Goal: Use online tool/utility: Utilize a website feature to perform a specific function

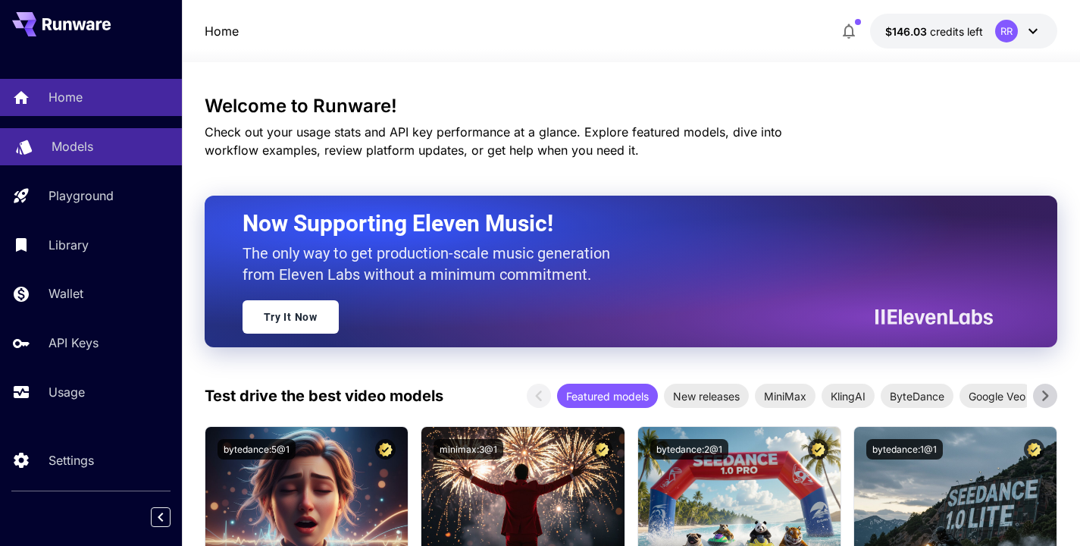
click at [63, 148] on p "Models" at bounding box center [73, 146] width 42 height 18
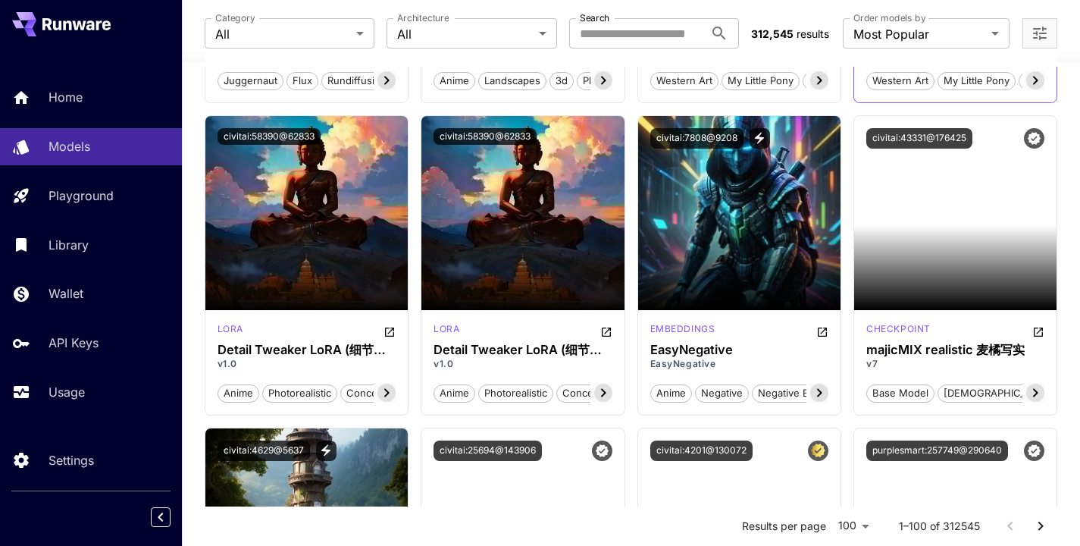
scroll to position [1937, 0]
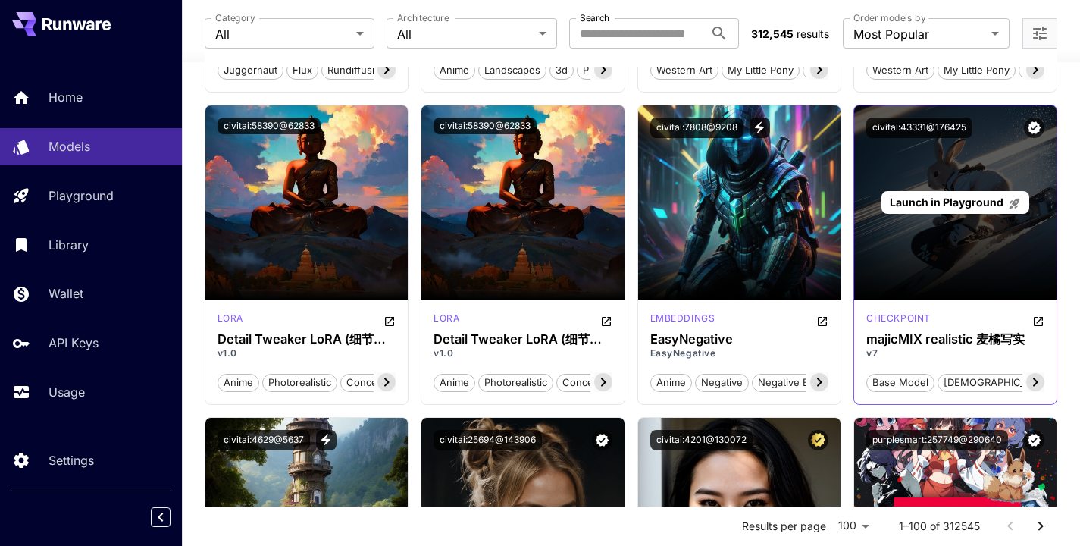
click at [933, 197] on span "Launch in Playground" at bounding box center [947, 202] width 114 height 13
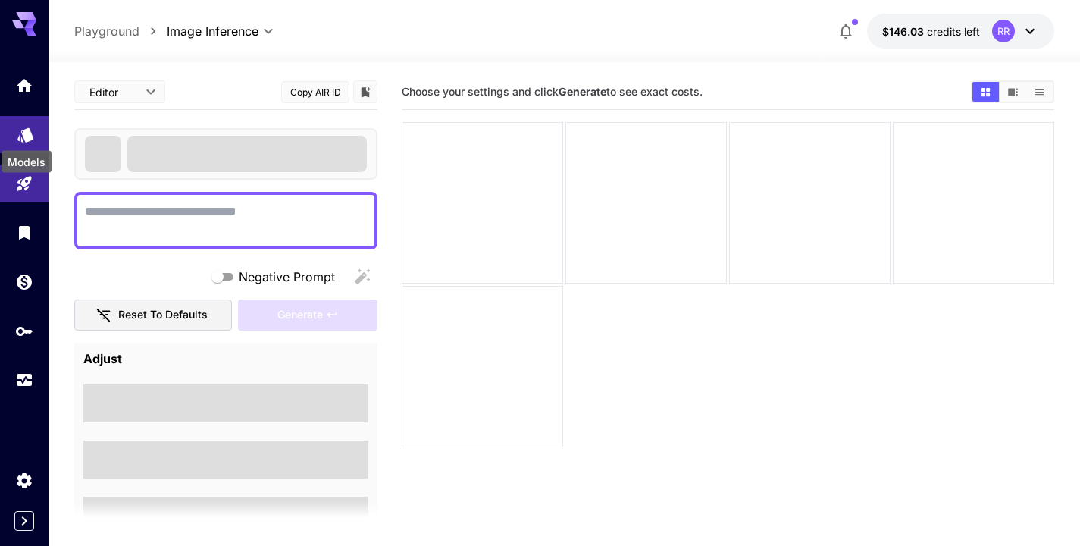
click at [24, 130] on icon "Models" at bounding box center [25, 130] width 16 height 14
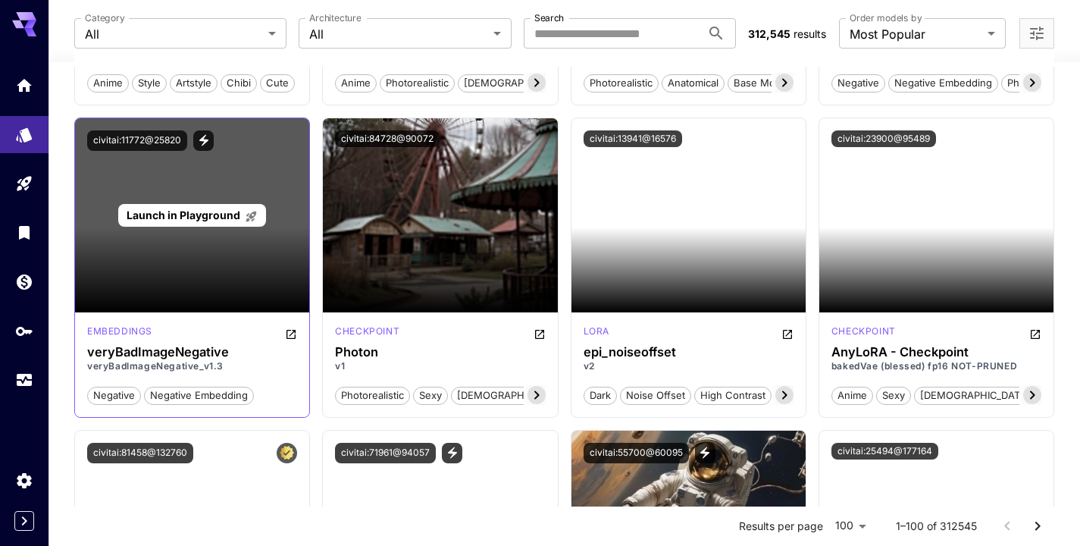
scroll to position [3796, 0]
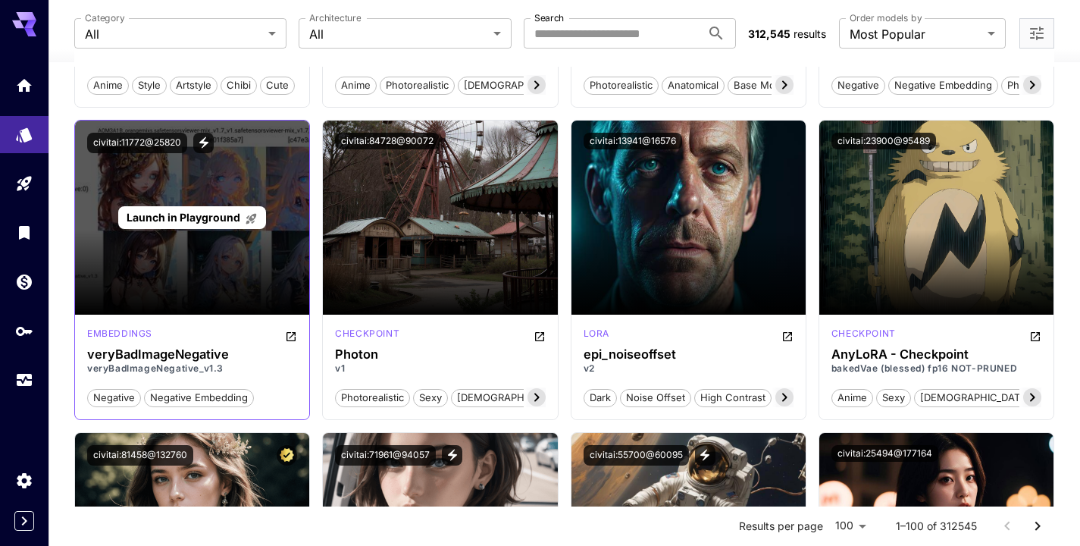
click at [205, 215] on span "Launch in Playground" at bounding box center [184, 217] width 114 height 13
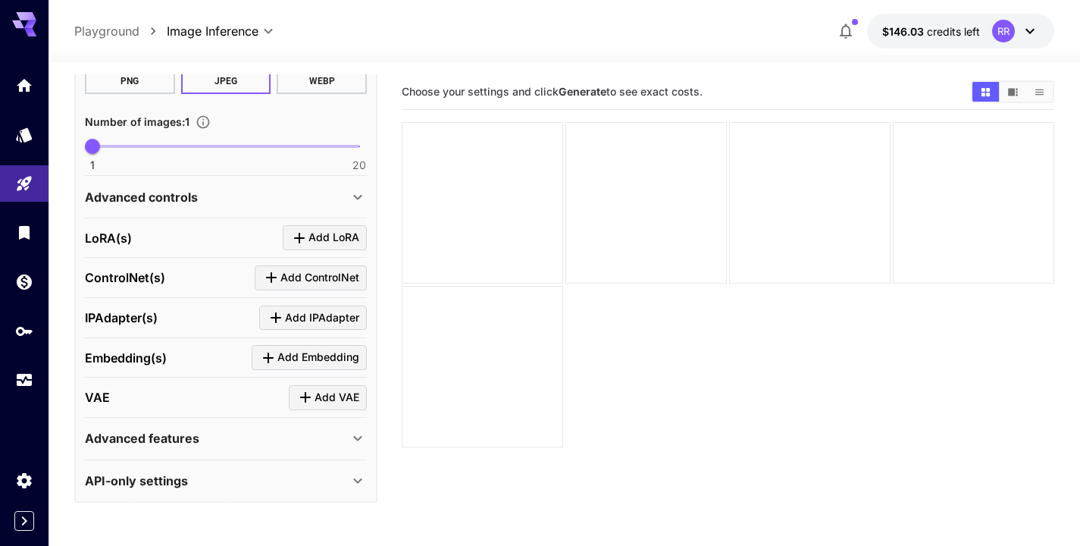
scroll to position [457, 0]
click at [318, 234] on span "Add LoRA" at bounding box center [334, 238] width 51 height 19
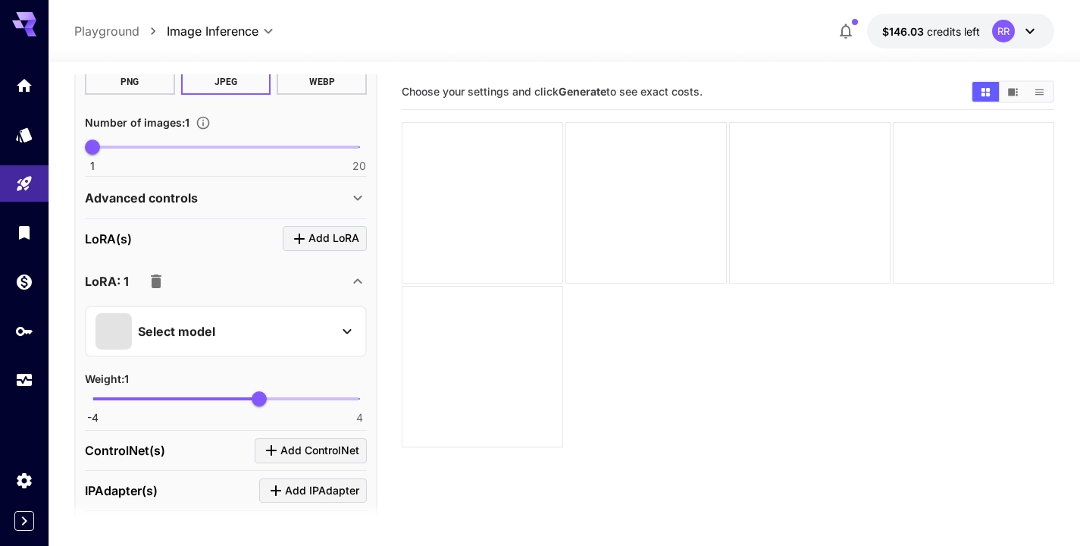
click at [196, 329] on p "Select model" at bounding box center [176, 331] width 77 height 18
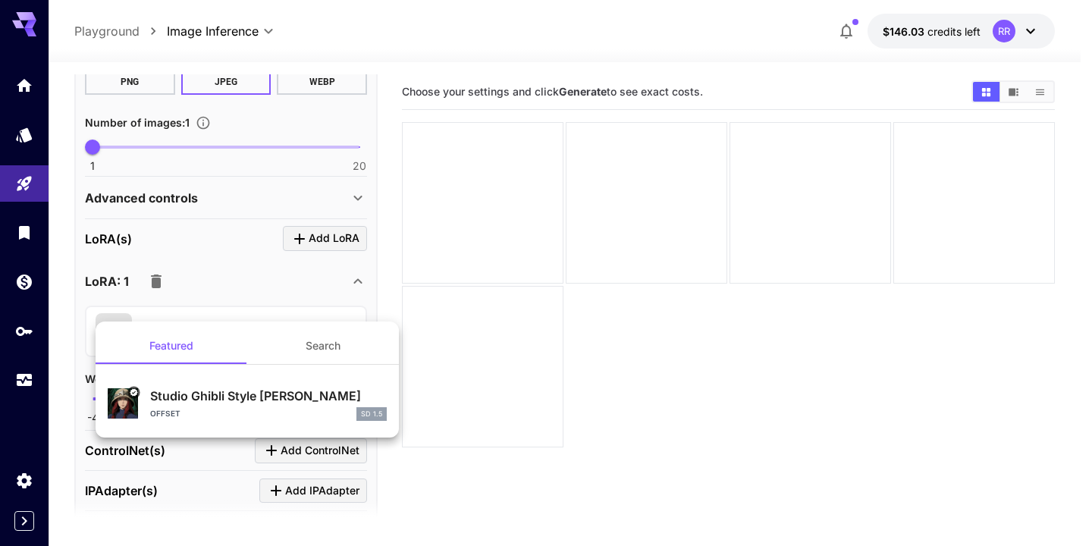
click at [257, 265] on div at bounding box center [546, 273] width 1092 height 546
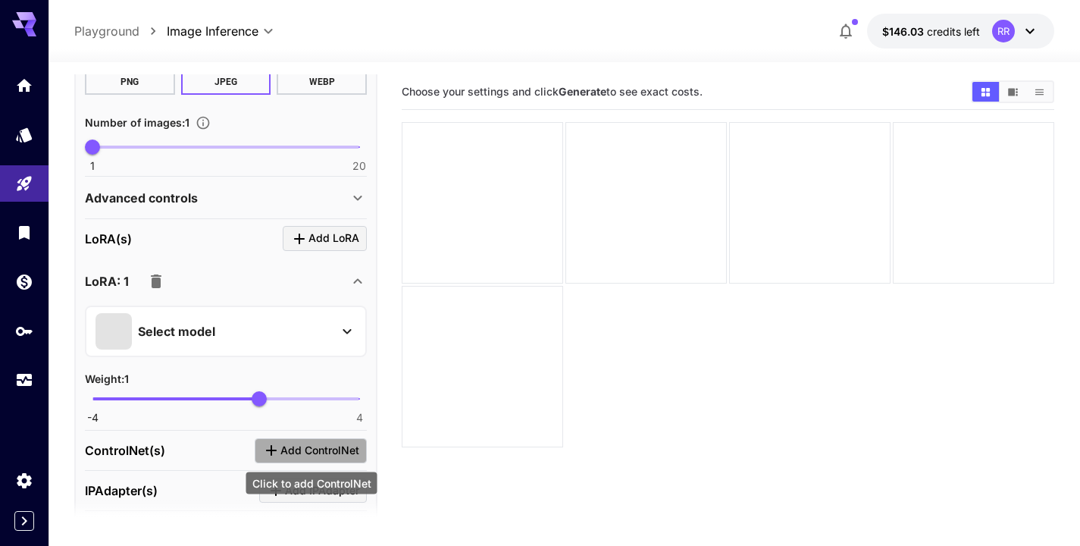
click at [312, 449] on span "Add ControlNet" at bounding box center [320, 450] width 79 height 19
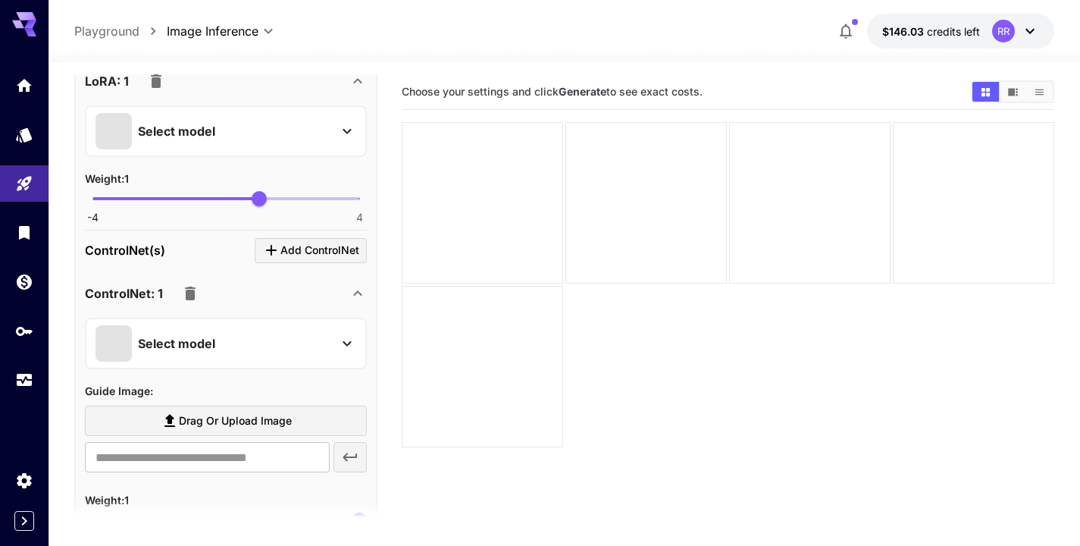
scroll to position [673, 0]
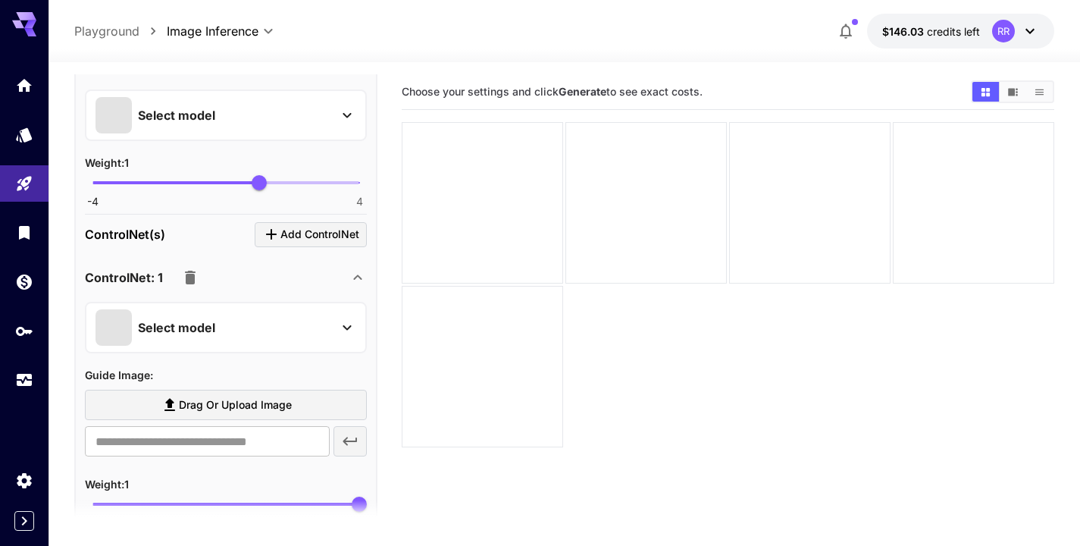
click at [276, 321] on div "Select model" at bounding box center [214, 327] width 237 height 36
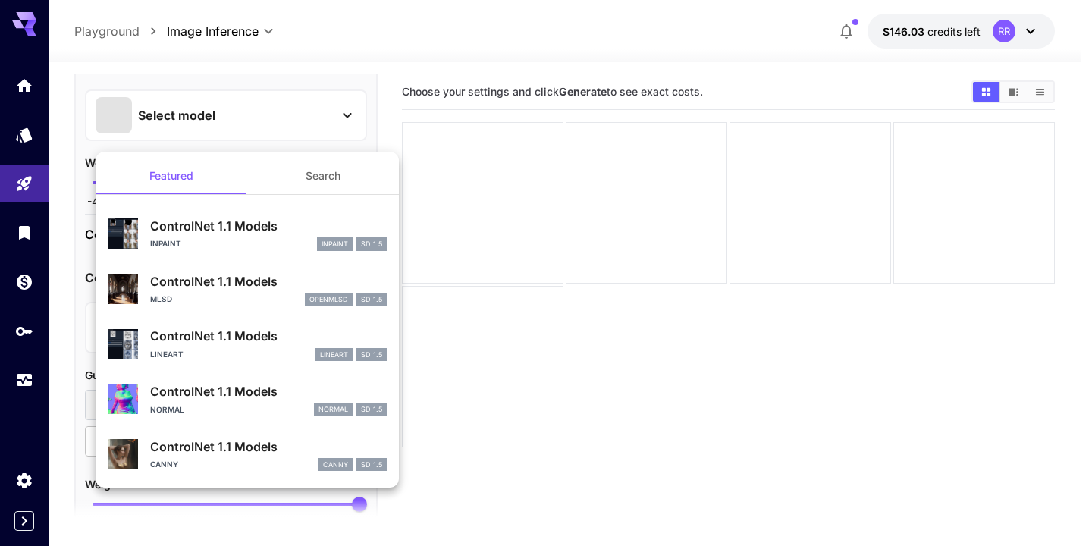
click at [130, 235] on img at bounding box center [123, 233] width 30 height 30
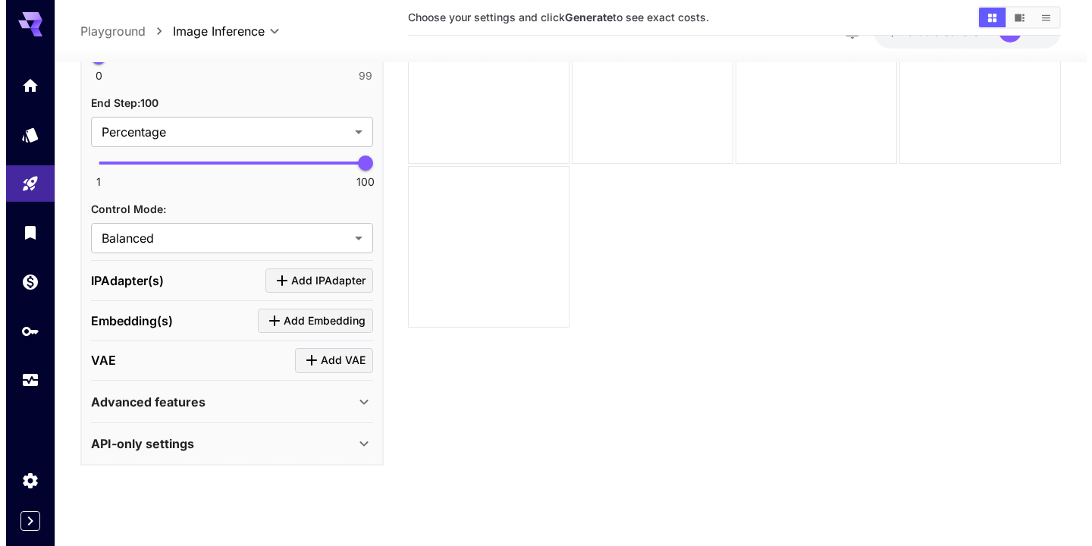
scroll to position [120, 0]
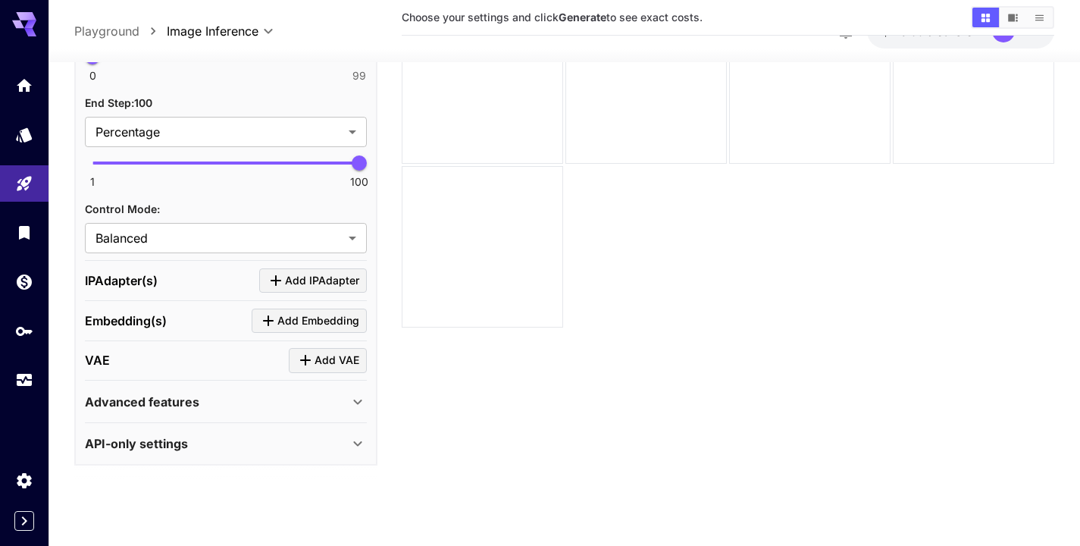
click at [293, 317] on span "Add Embedding" at bounding box center [318, 321] width 82 height 19
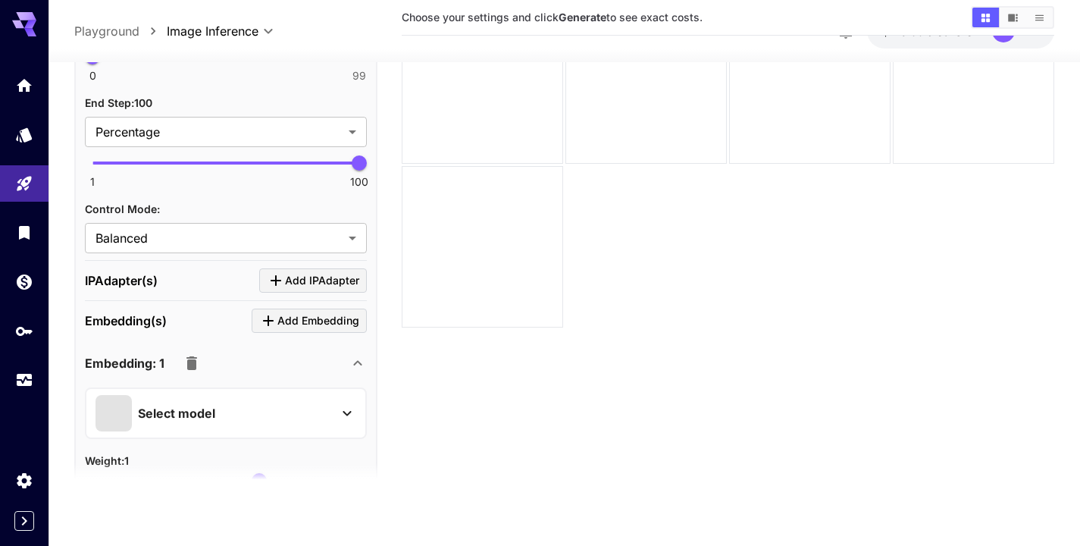
click at [165, 414] on p "Select model" at bounding box center [176, 413] width 77 height 18
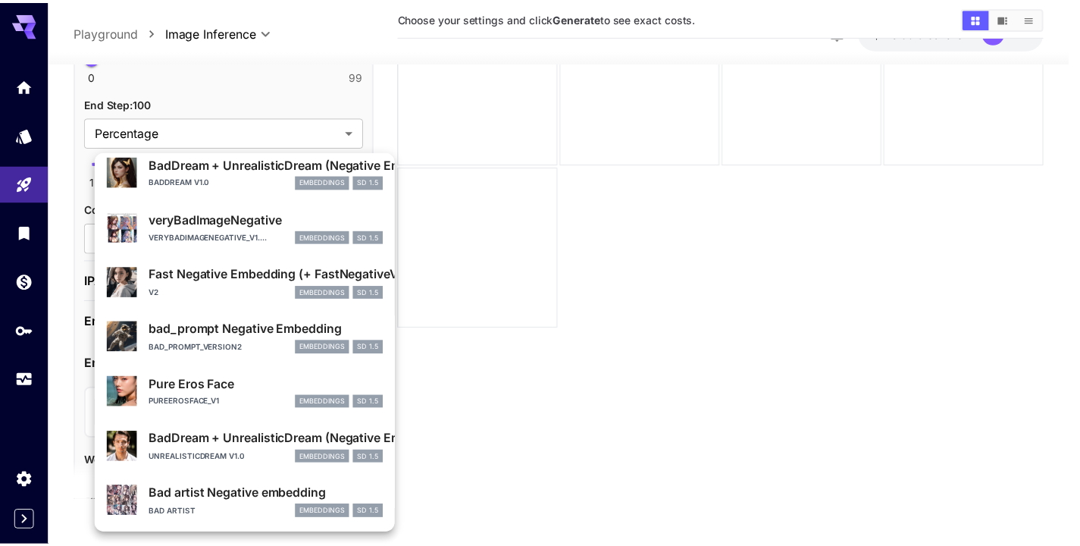
scroll to position [225, 0]
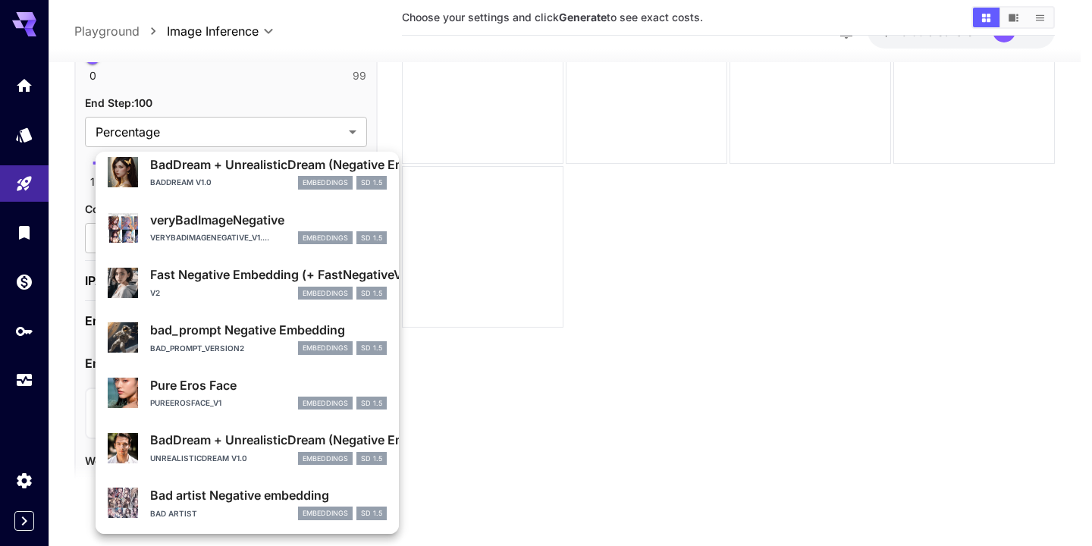
click at [301, 94] on div at bounding box center [546, 273] width 1092 height 546
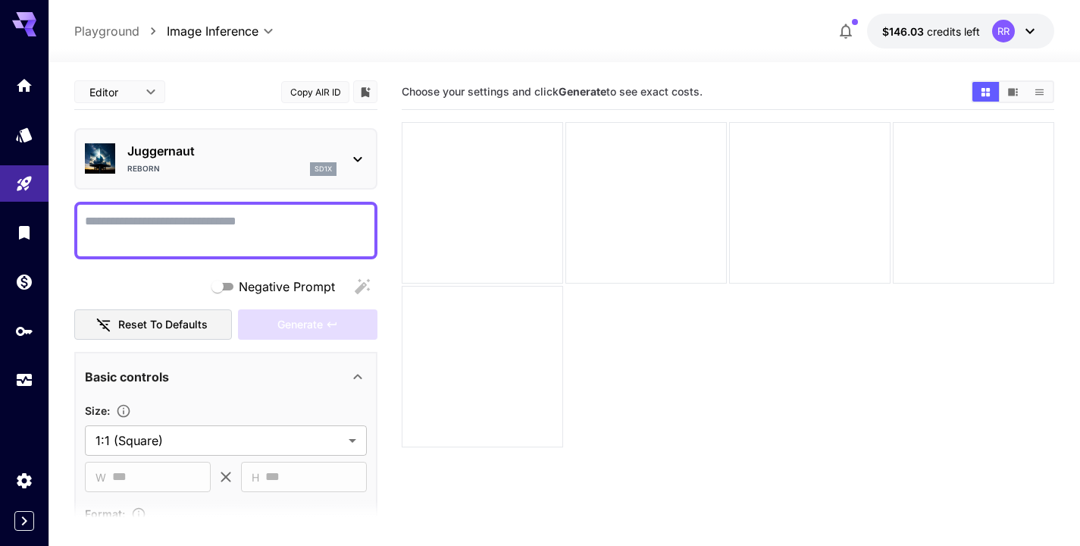
scroll to position [0, 0]
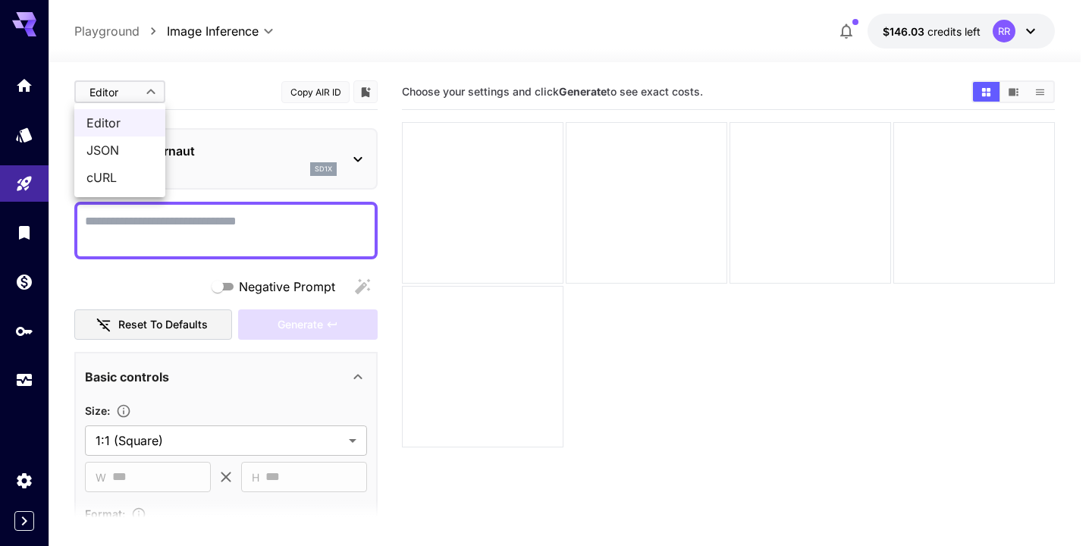
click at [133, 88] on body "**********" at bounding box center [546, 333] width 1092 height 666
click at [271, 87] on div at bounding box center [546, 273] width 1092 height 546
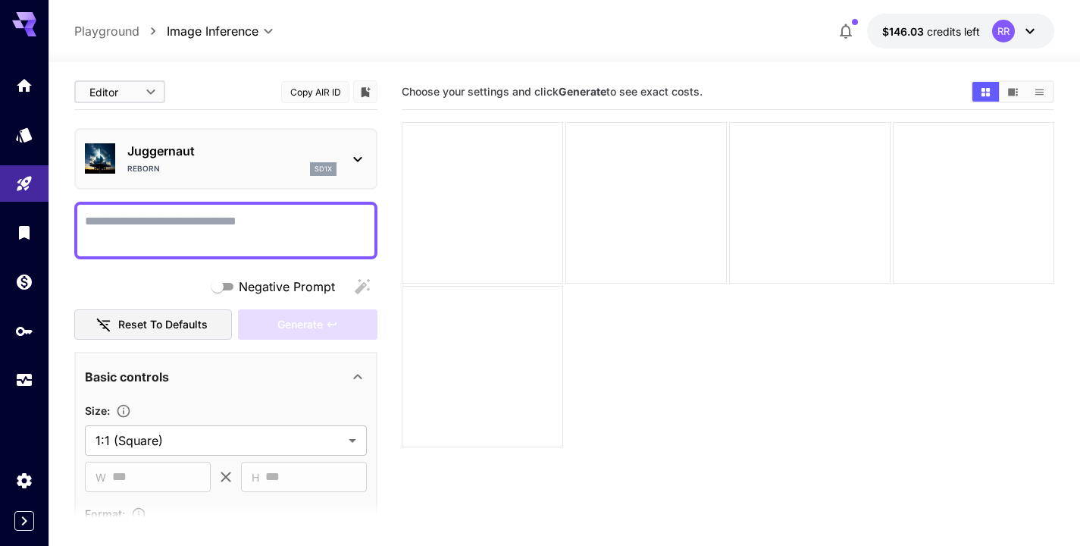
scroll to position [120, 0]
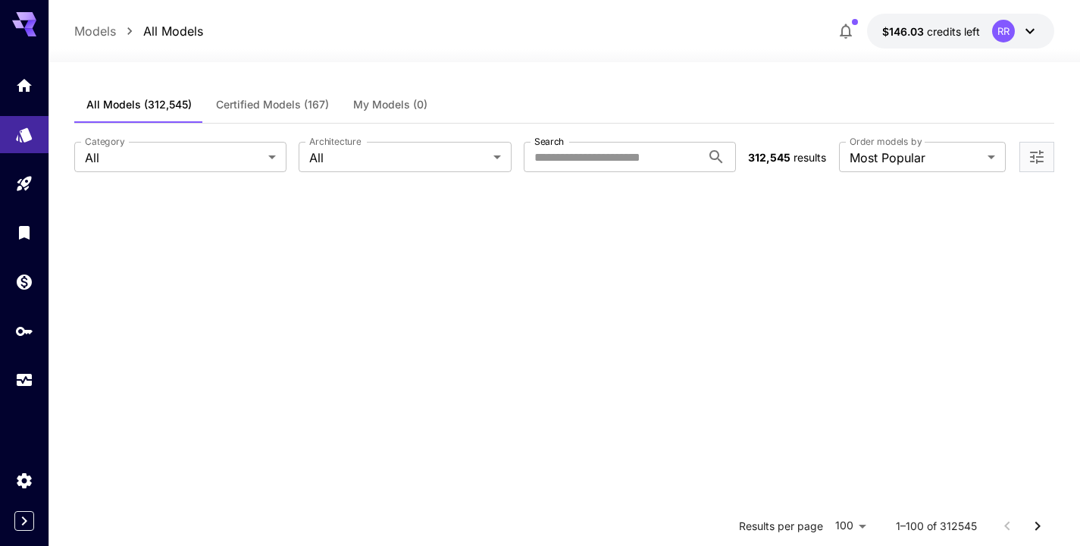
scroll to position [3796, 0]
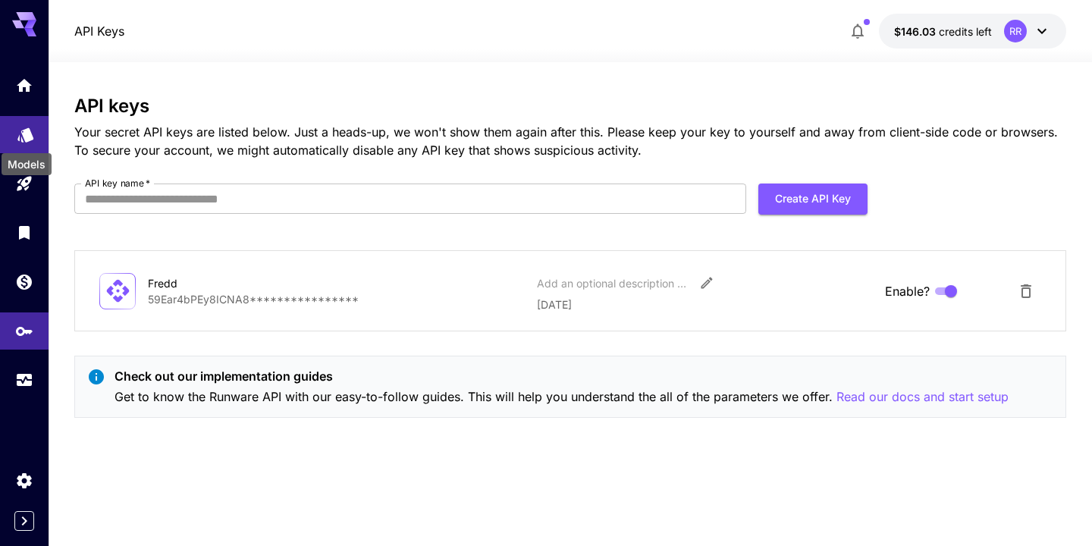
click at [30, 130] on icon "Models" at bounding box center [25, 131] width 16 height 14
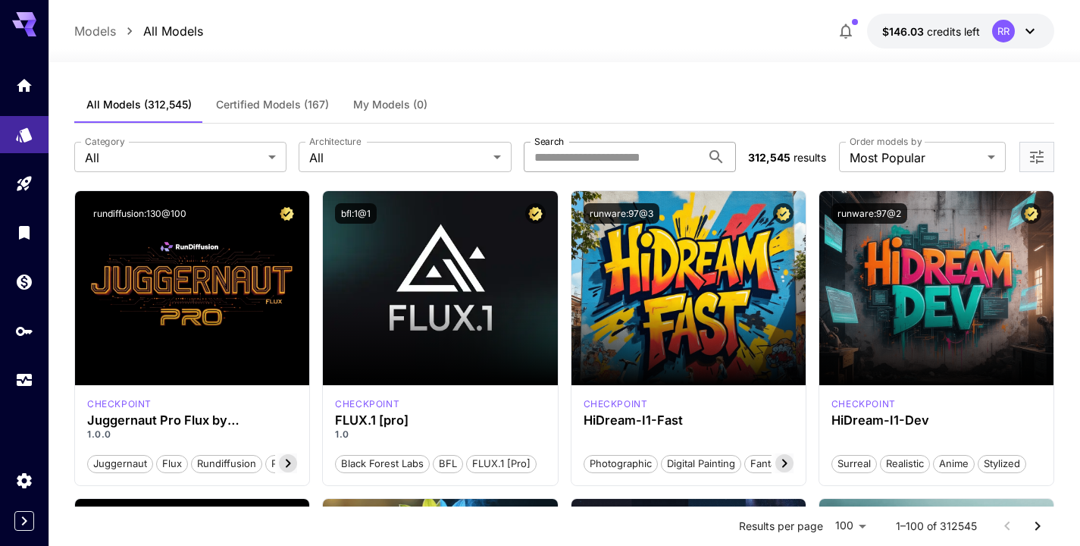
click at [565, 158] on input "Search" at bounding box center [612, 157] width 177 height 30
type input "***"
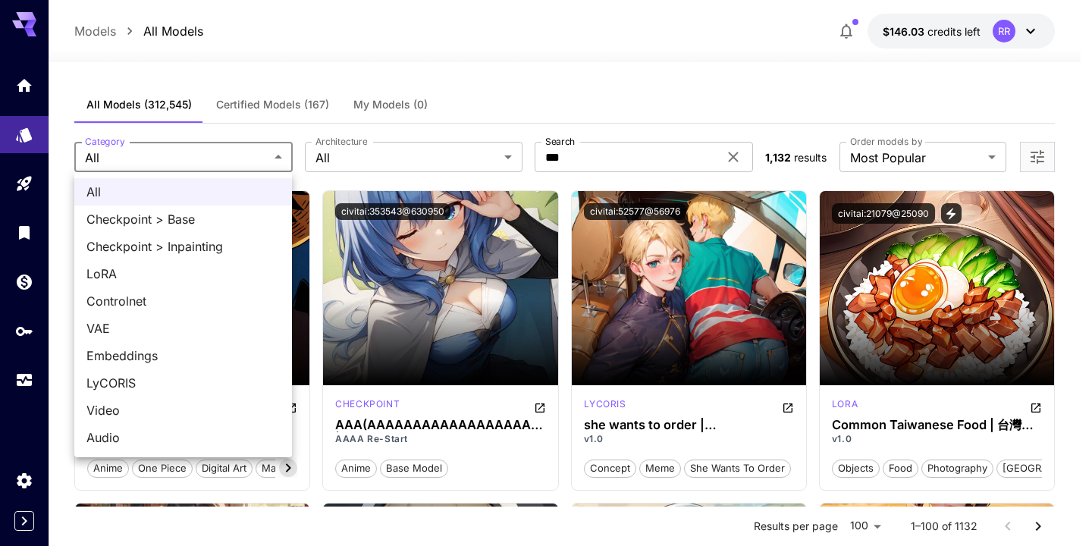
click at [157, 410] on span "Video" at bounding box center [182, 410] width 193 height 18
type input "*****"
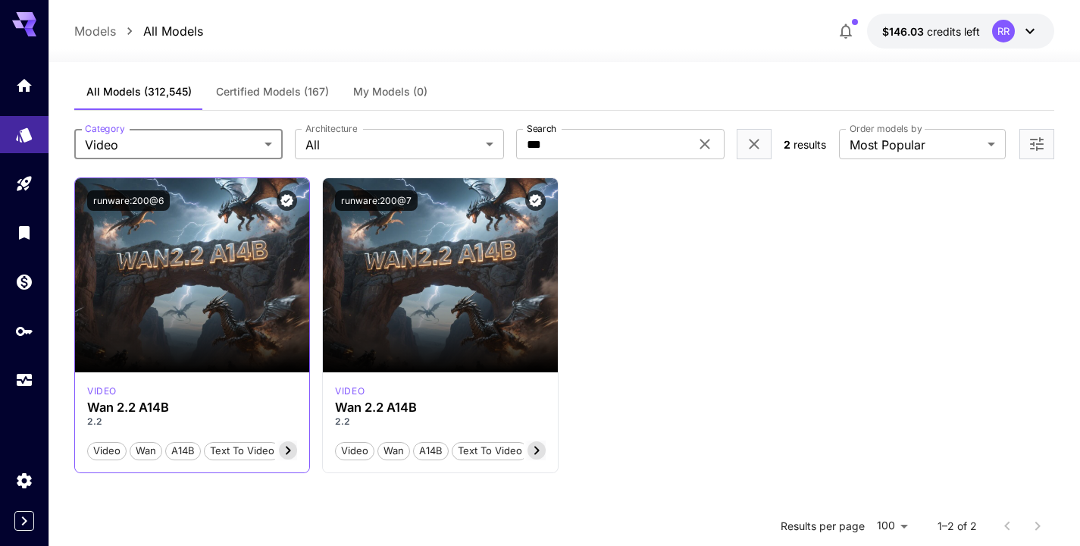
scroll to position [17, 0]
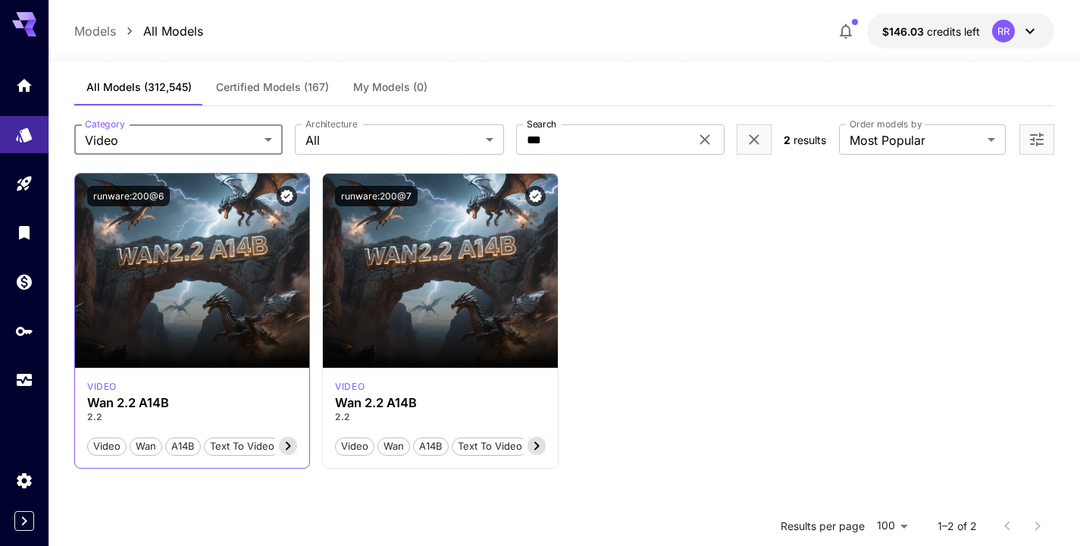
click at [292, 446] on icon at bounding box center [288, 446] width 18 height 18
click at [96, 447] on icon at bounding box center [95, 446] width 5 height 8
click at [287, 445] on icon at bounding box center [288, 446] width 18 height 18
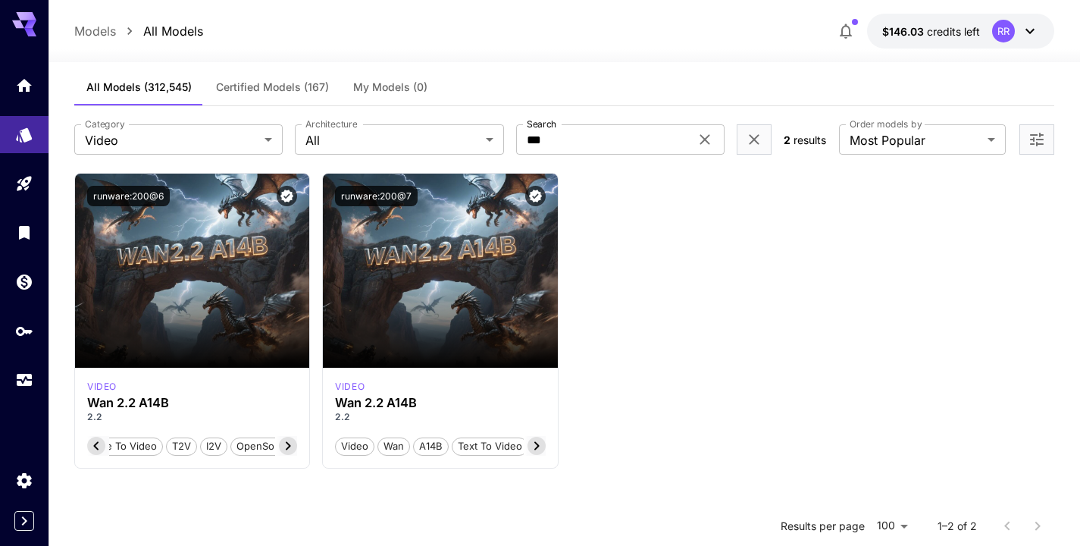
click at [287, 445] on icon at bounding box center [288, 446] width 18 height 18
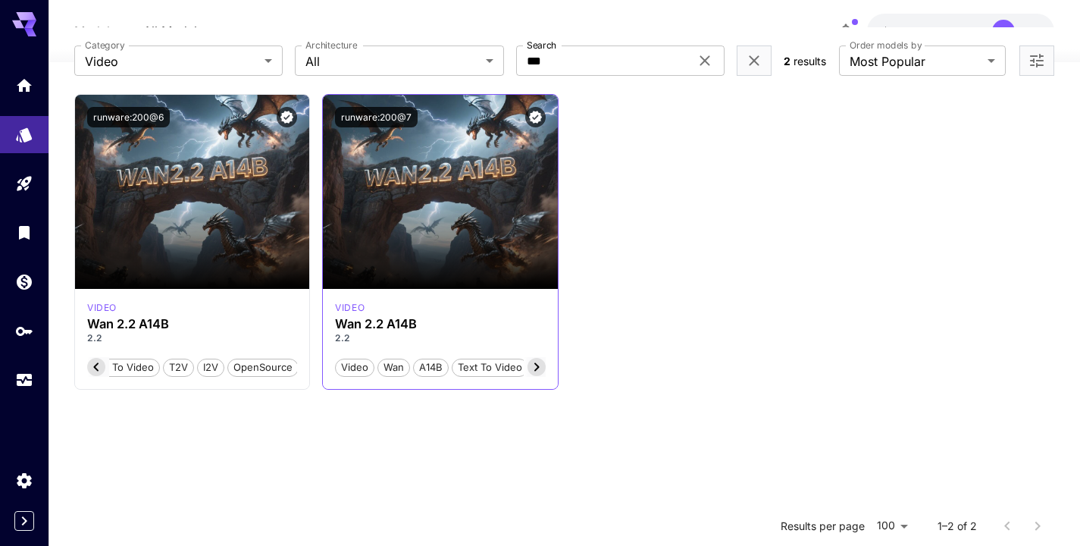
scroll to position [97, 0]
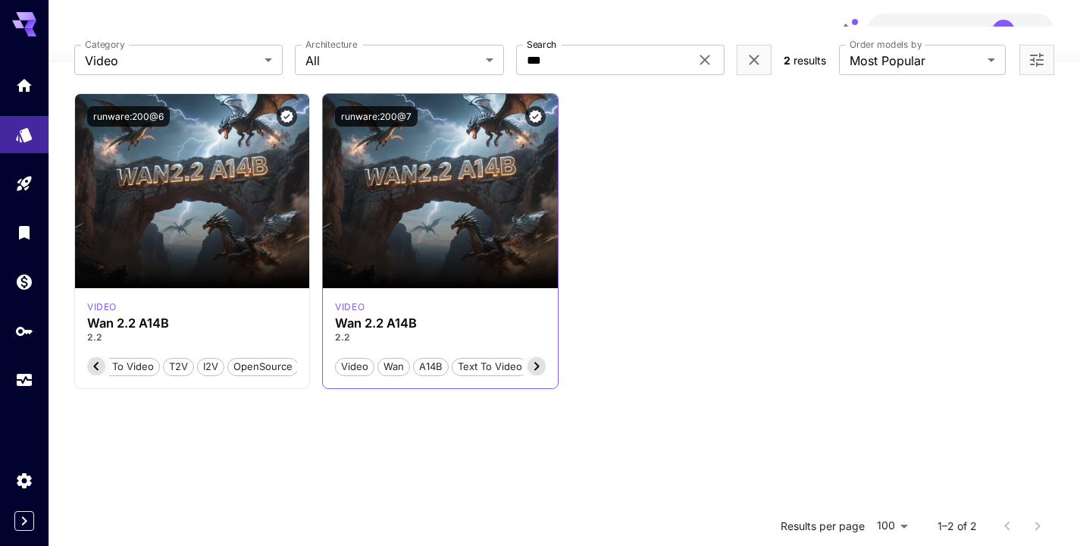
click at [539, 362] on icon at bounding box center [537, 366] width 18 height 18
click at [539, 362] on span "OpenSource" at bounding box center [511, 366] width 70 height 15
